Goal: Task Accomplishment & Management: Use online tool/utility

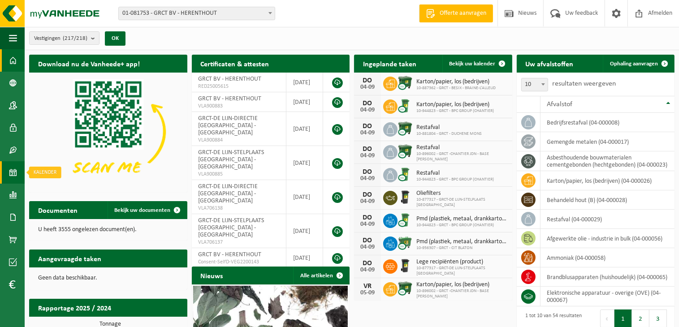
click at [14, 173] on span at bounding box center [13, 172] width 8 height 22
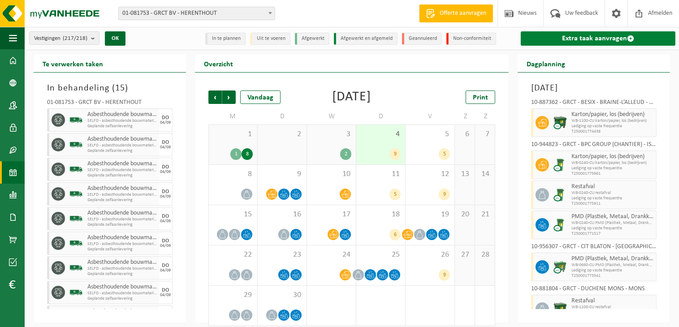
click at [607, 34] on link "Extra taak aanvragen" at bounding box center [598, 38] width 155 height 14
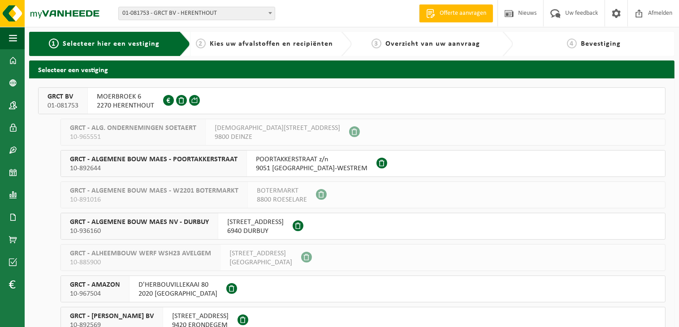
click at [134, 99] on span "MOERBROEK 6" at bounding box center [125, 96] width 57 height 9
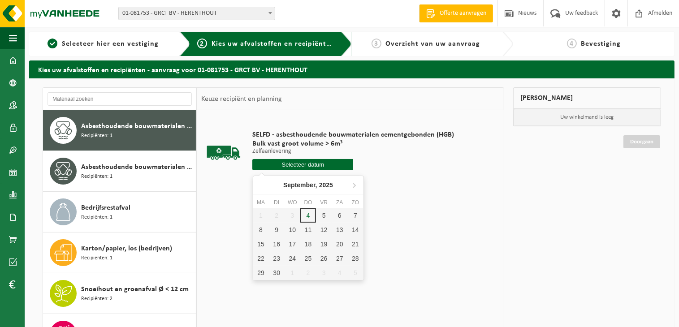
click at [312, 168] on input "text" at bounding box center [302, 164] width 101 height 11
click at [324, 217] on div "5" at bounding box center [324, 215] width 16 height 14
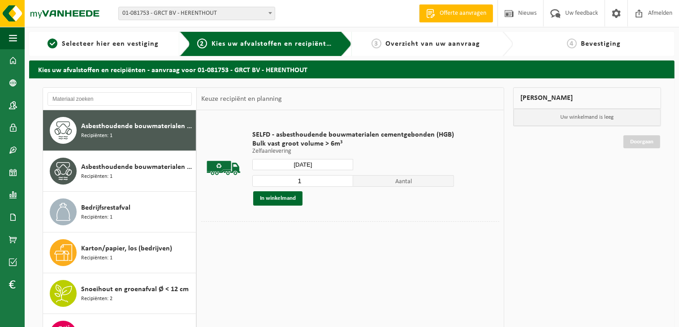
type input "Van 2025-09-05"
click at [344, 179] on input "2" at bounding box center [302, 181] width 101 height 12
click at [344, 179] on input "3" at bounding box center [302, 181] width 101 height 12
click at [344, 179] on input "4" at bounding box center [302, 181] width 101 height 12
click at [344, 179] on input "5" at bounding box center [302, 181] width 101 height 12
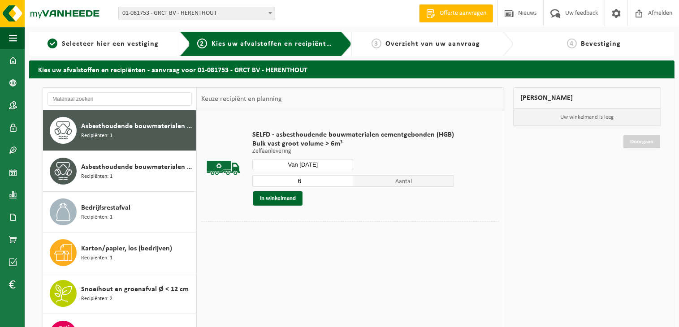
click at [344, 179] on input "6" at bounding box center [302, 181] width 101 height 12
click at [344, 179] on input "7" at bounding box center [302, 181] width 101 height 12
click at [344, 179] on input "8" at bounding box center [302, 181] width 101 height 12
click at [344, 179] on input "9" at bounding box center [302, 181] width 101 height 12
type input "10"
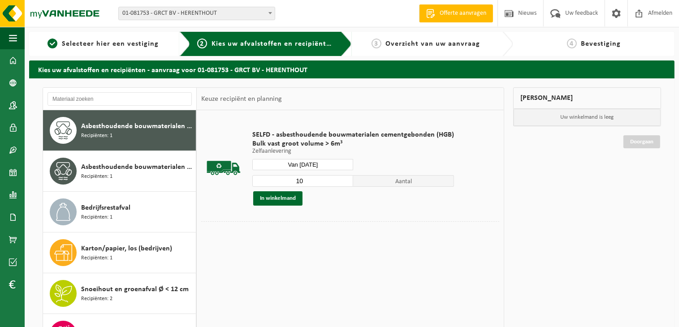
click at [344, 179] on input "10" at bounding box center [302, 181] width 101 height 12
click at [274, 197] on button "In winkelmand" at bounding box center [277, 198] width 49 height 14
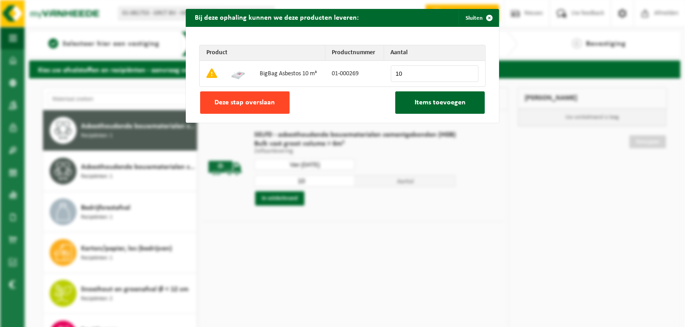
click at [245, 99] on span "Deze stap overslaan" at bounding box center [245, 102] width 60 height 7
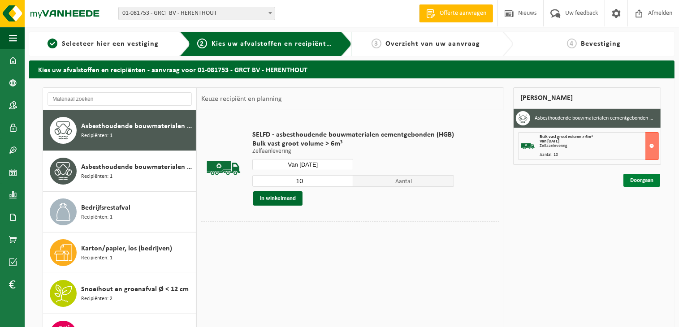
click at [644, 178] on link "Doorgaan" at bounding box center [641, 180] width 37 height 13
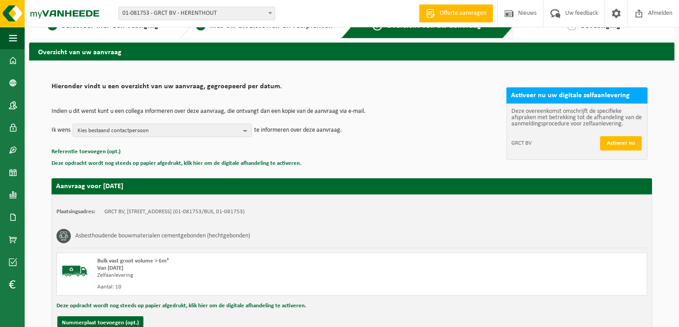
scroll to position [102, 0]
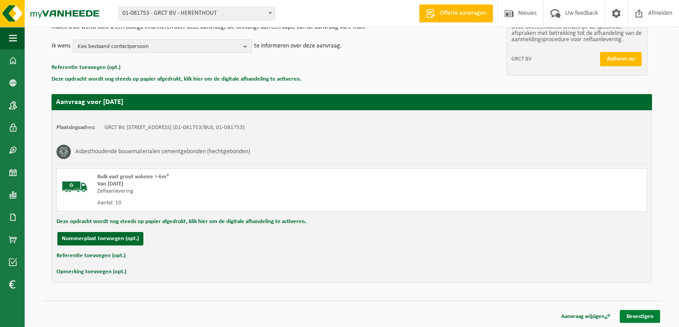
click at [639, 317] on link "Bevestigen" at bounding box center [640, 316] width 40 height 13
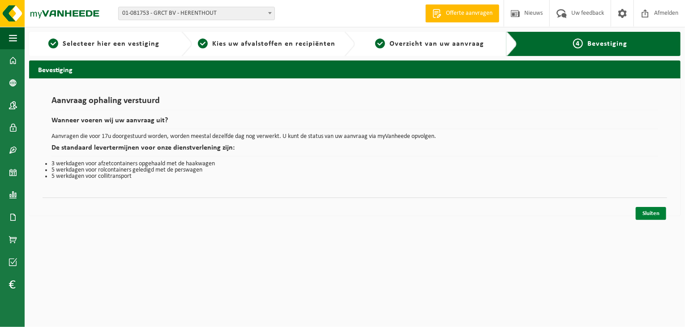
click at [653, 210] on link "Sluiten" at bounding box center [651, 213] width 30 height 13
